Goal: Task Accomplishment & Management: Manage account settings

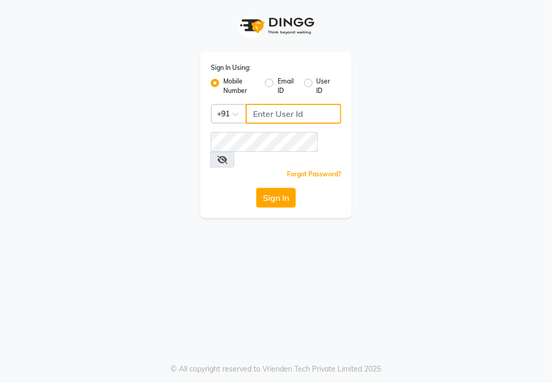
type input "9111223307"
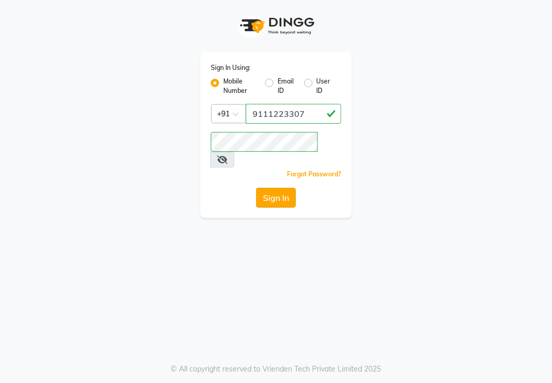
click at [269, 188] on button "Sign In" at bounding box center [276, 198] width 40 height 20
click at [269, 188] on div "Sign In" at bounding box center [276, 198] width 130 height 20
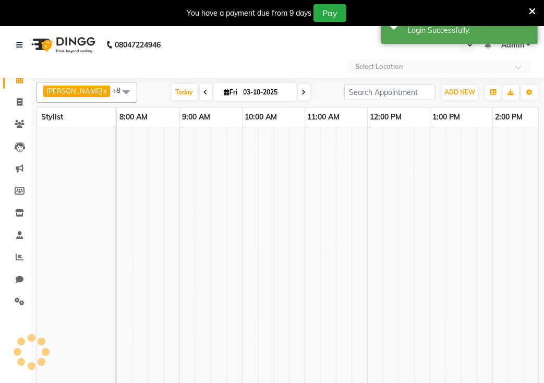
select select "en"
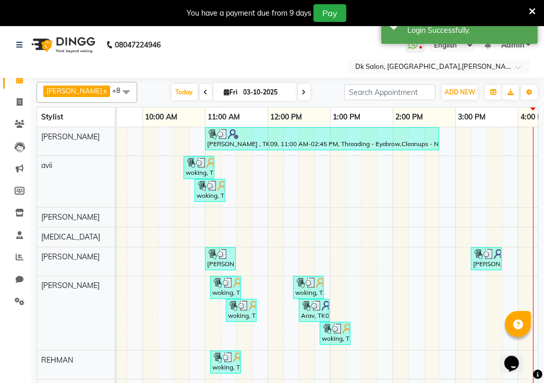
scroll to position [0, 33]
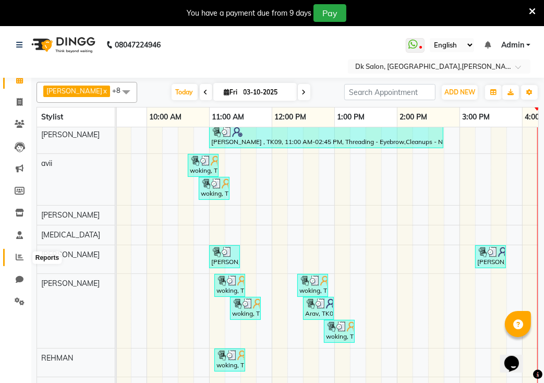
click at [21, 255] on icon at bounding box center [20, 257] width 8 height 8
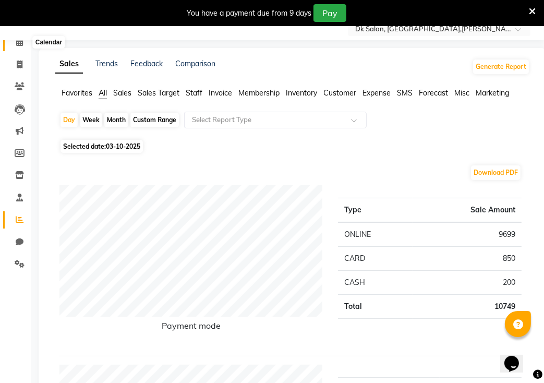
click at [14, 36] on span at bounding box center [19, 42] width 18 height 12
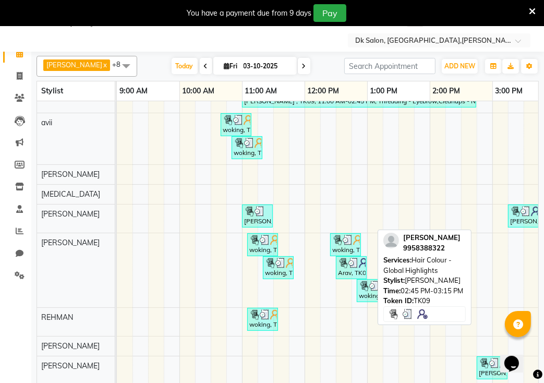
click at [488, 358] on img at bounding box center [484, 363] width 10 height 10
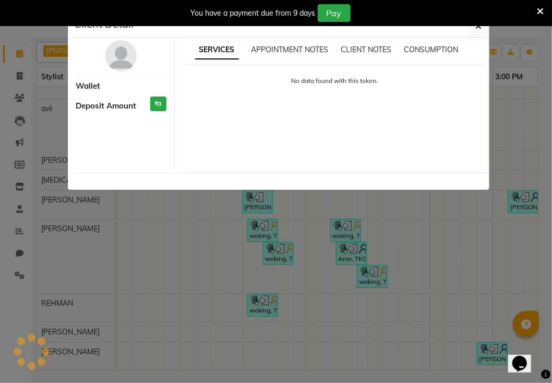
select select "3"
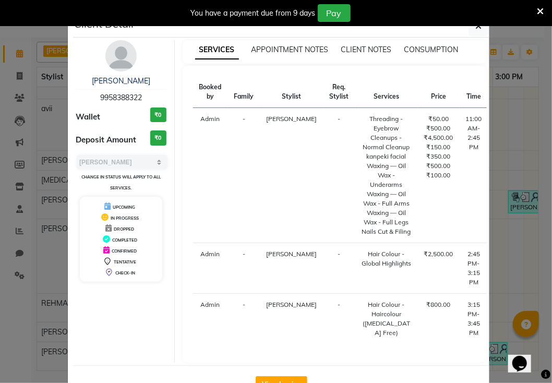
click at [196, 76] on th "Booked by" at bounding box center [210, 92] width 35 height 32
click at [475, 28] on icon "button" at bounding box center [478, 26] width 6 height 8
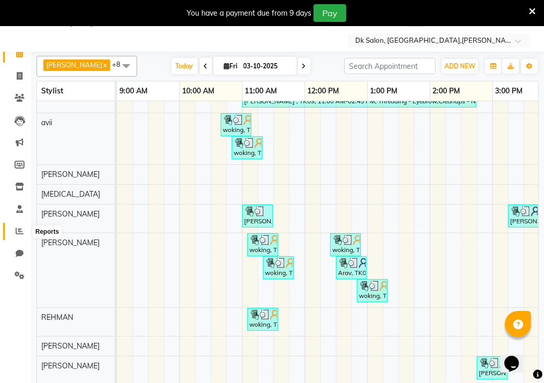
click at [17, 231] on icon at bounding box center [20, 231] width 8 height 8
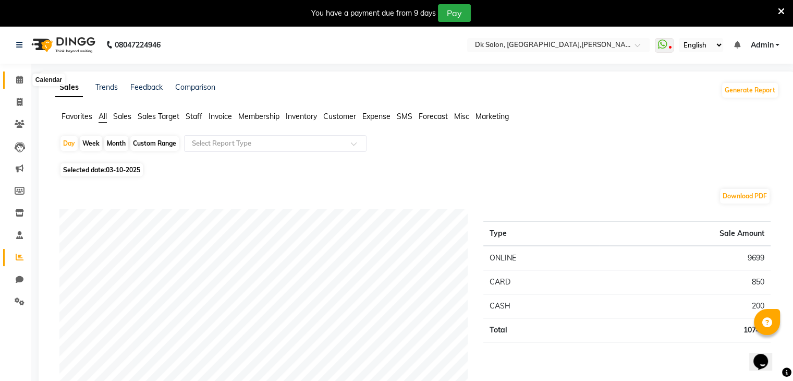
click at [20, 80] on icon at bounding box center [19, 80] width 7 height 8
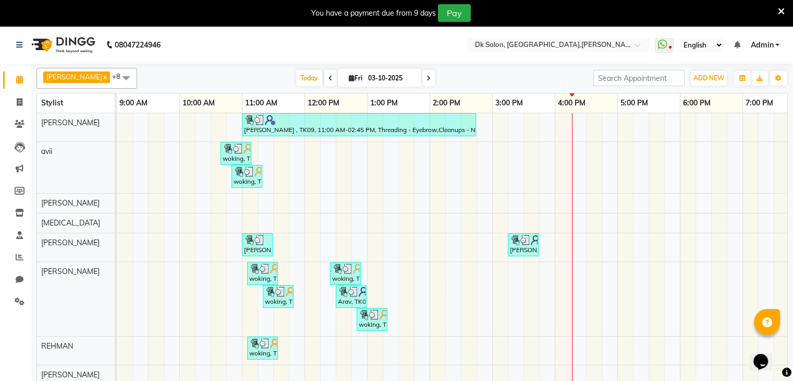
click at [20, 80] on icon at bounding box center [19, 80] width 7 height 8
click at [520, 257] on div "[PERSON_NAME] , TK09, 11:00 AM-02:45 PM, Threading - Eyebrow,Cleanups - Normal …" at bounding box center [523, 263] width 813 height 300
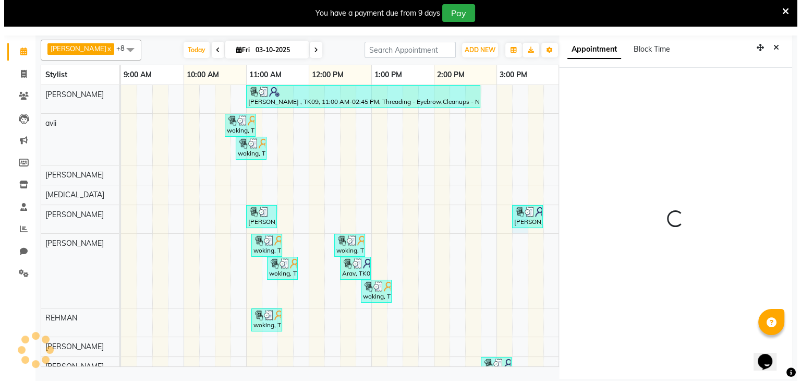
scroll to position [29, 0]
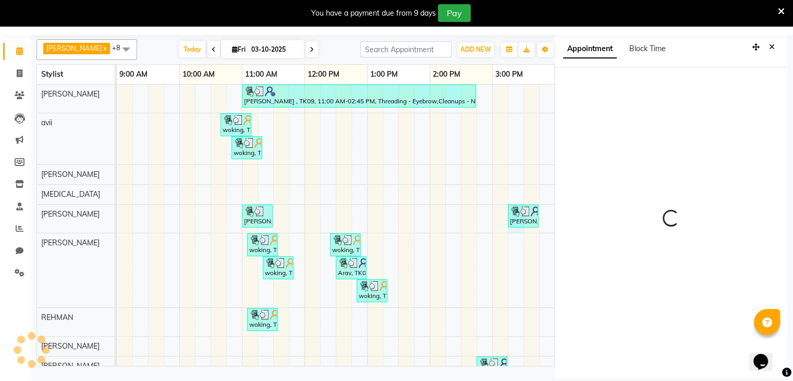
select select "915"
select select "90539"
select select "tentative"
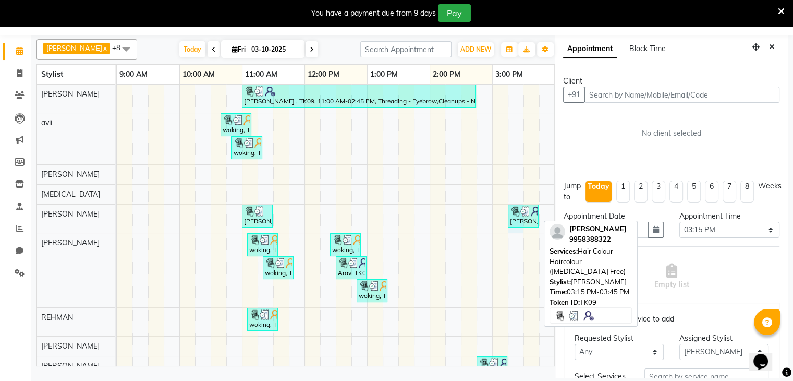
click at [524, 217] on div "[PERSON_NAME] , TK09, 03:15 PM-03:45 PM, Hair Colour - Haircolour ([MEDICAL_DAT…" at bounding box center [523, 216] width 29 height 20
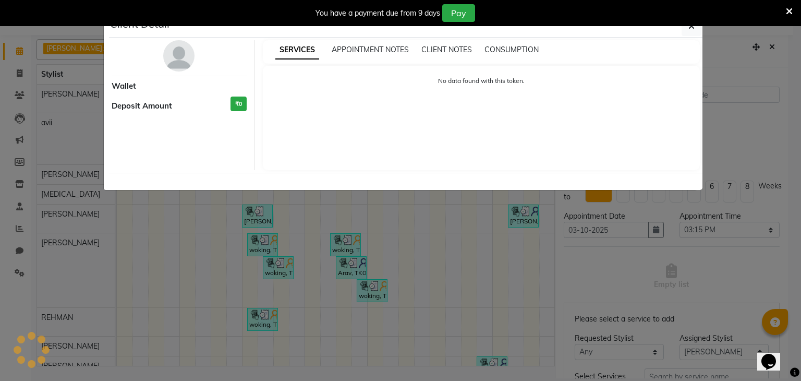
select select "3"
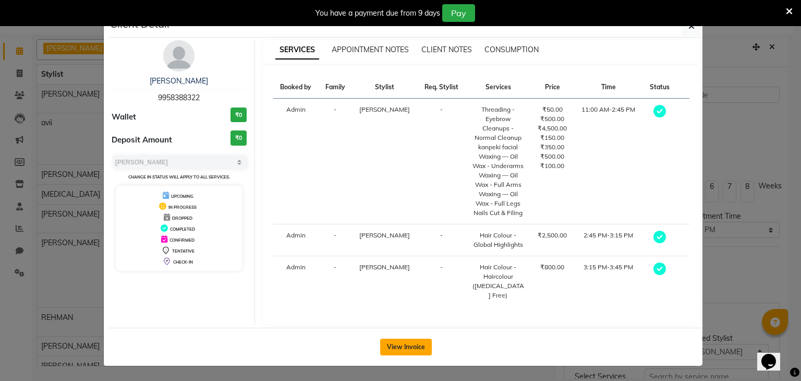
click at [397, 347] on button "View Invoice" at bounding box center [406, 346] width 52 height 17
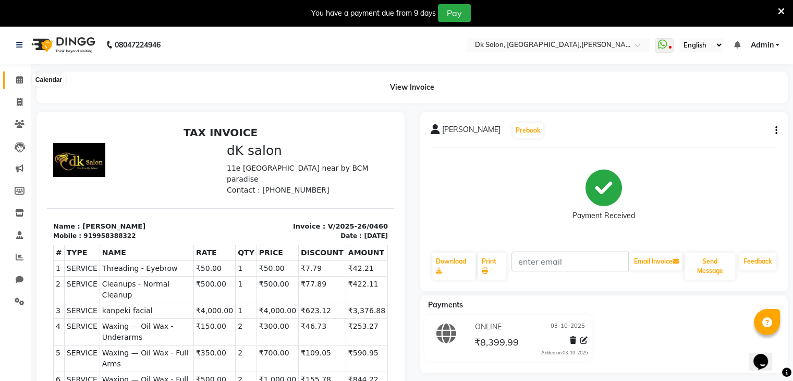
click at [23, 76] on span at bounding box center [19, 80] width 18 height 12
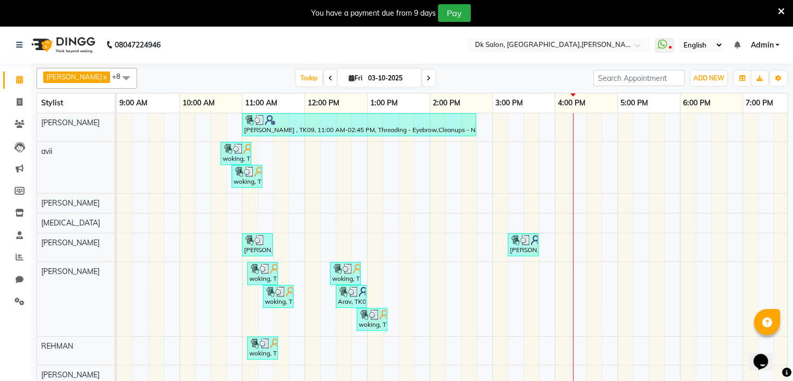
click at [551, 12] on icon at bounding box center [781, 11] width 7 height 9
